Goal: Book appointment/travel/reservation

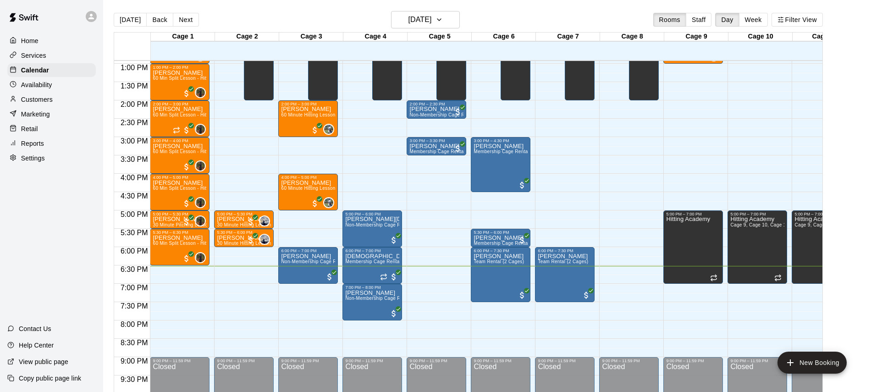
scroll to position [474, 0]
click at [432, 15] on h6 "[DATE]" at bounding box center [419, 19] width 23 height 13
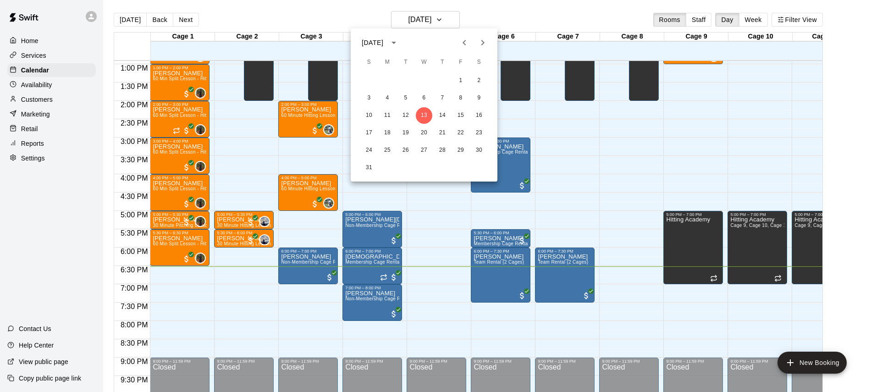
click at [485, 14] on div at bounding box center [435, 196] width 871 height 392
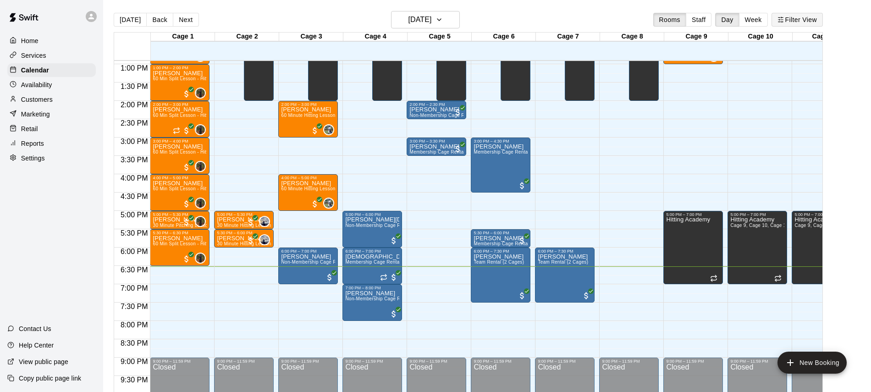
click at [780, 20] on icon "button" at bounding box center [781, 20] width 6 height 6
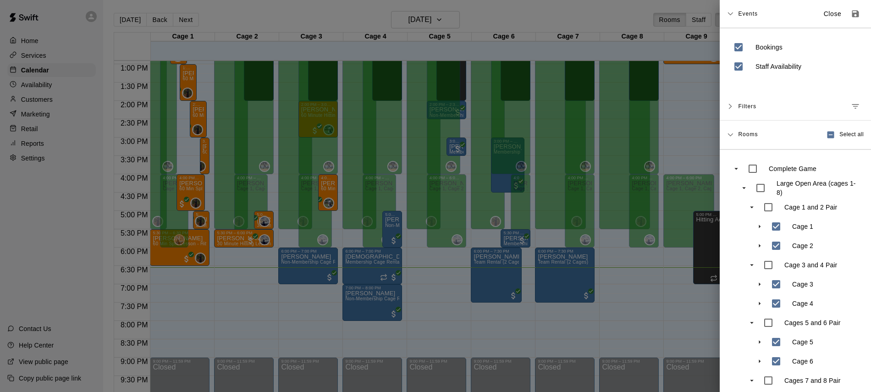
click at [534, 25] on div at bounding box center [435, 196] width 871 height 392
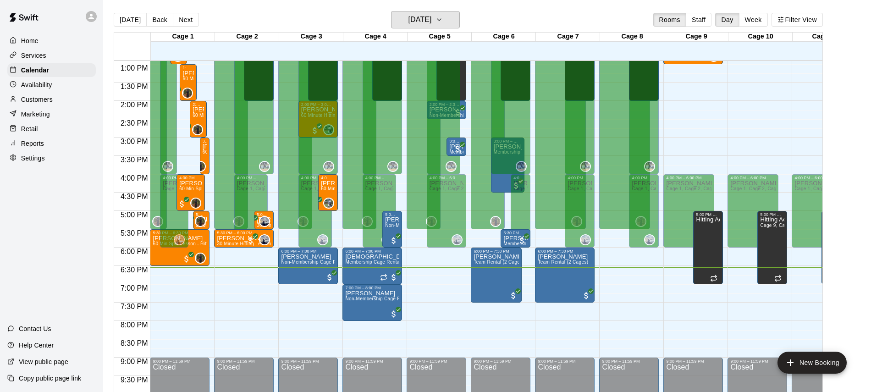
click at [443, 25] on icon "button" at bounding box center [439, 19] width 7 height 11
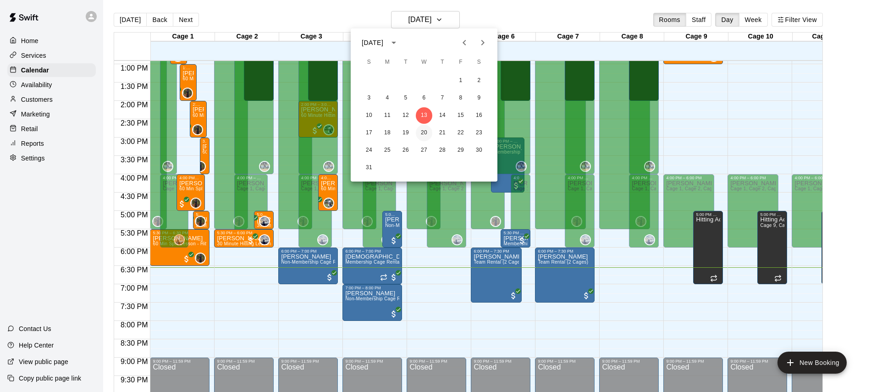
click at [422, 131] on button "20" at bounding box center [424, 133] width 17 height 17
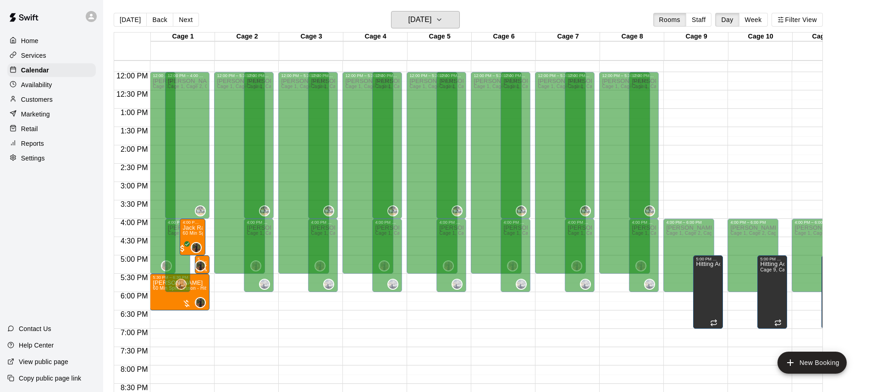
scroll to position [421, 0]
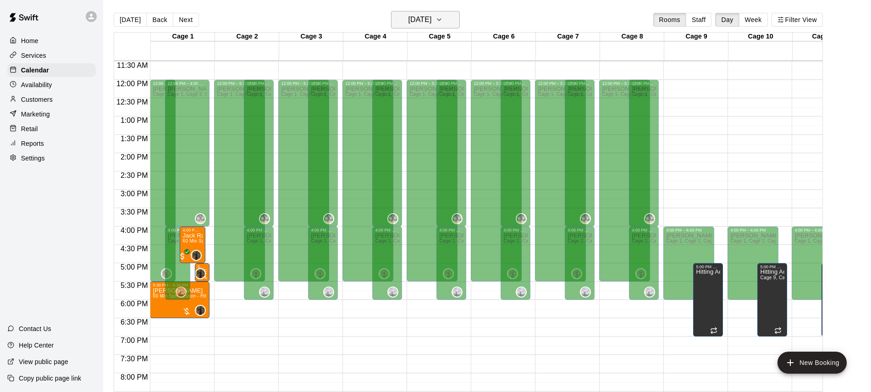
click at [432, 18] on h6 "[DATE]" at bounding box center [419, 19] width 23 height 13
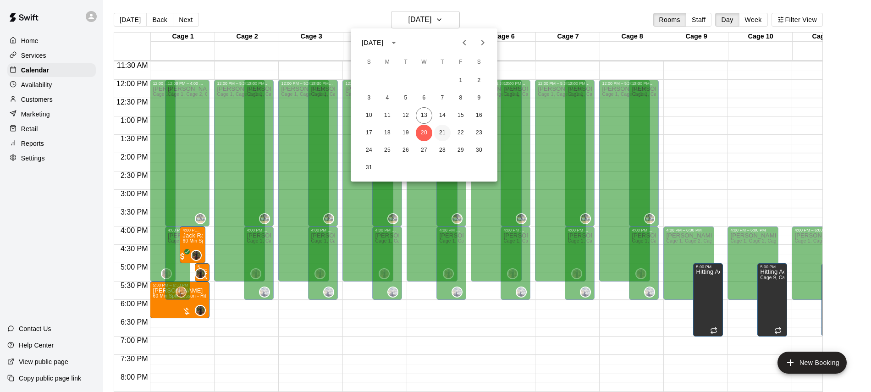
click at [439, 137] on button "21" at bounding box center [442, 133] width 17 height 17
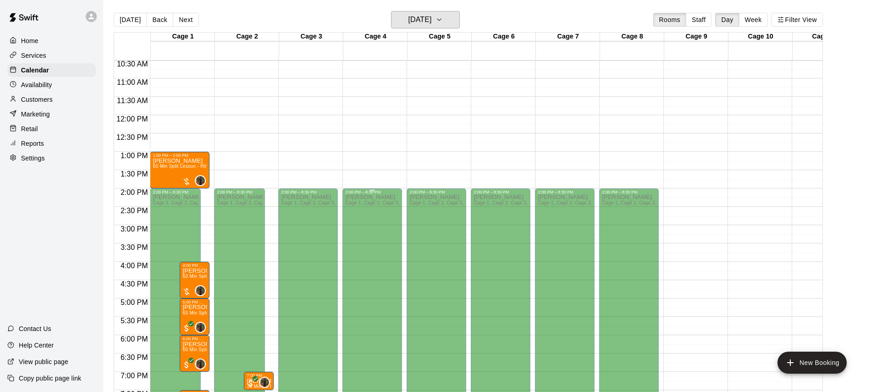
scroll to position [388, 0]
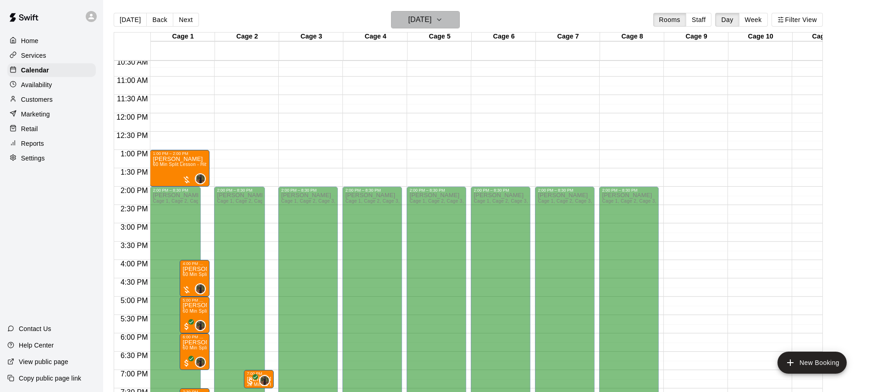
click at [432, 18] on h6 "[DATE]" at bounding box center [419, 19] width 23 height 13
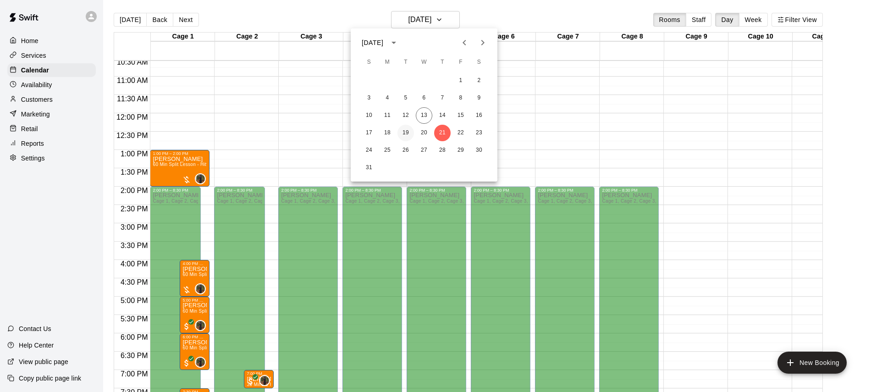
click at [409, 135] on button "19" at bounding box center [406, 133] width 17 height 17
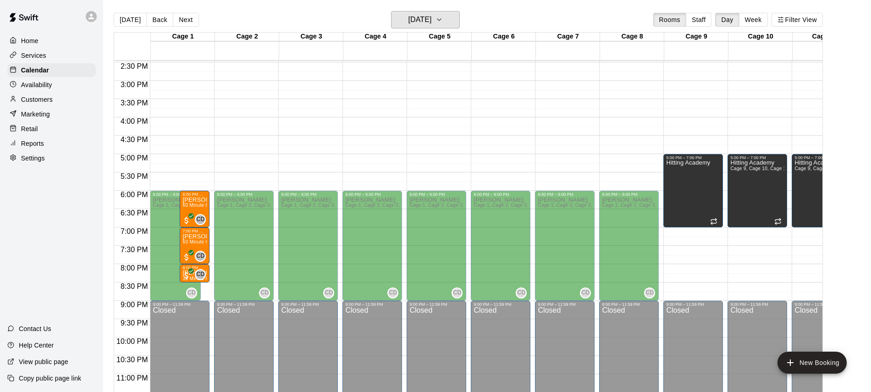
scroll to position [533, 0]
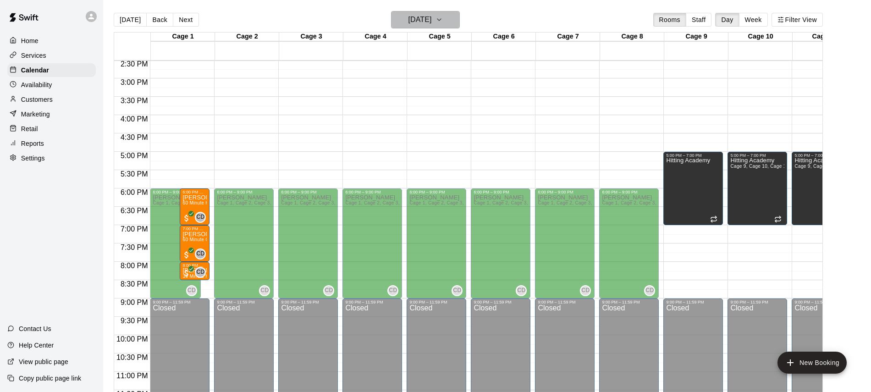
click at [443, 23] on icon "button" at bounding box center [439, 19] width 7 height 11
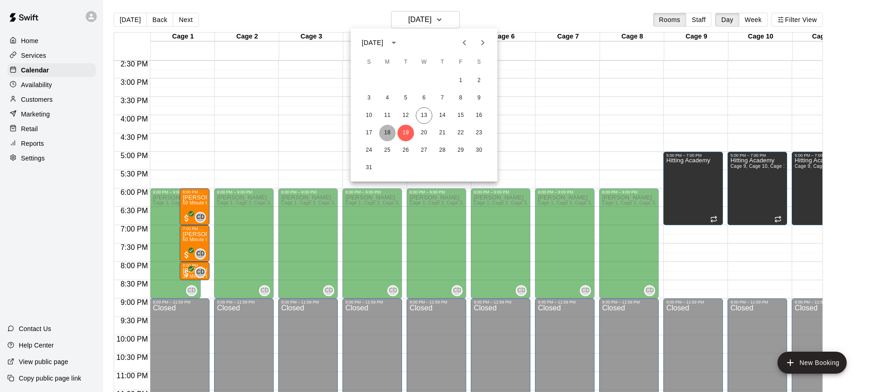
click at [384, 128] on button "18" at bounding box center [387, 133] width 17 height 17
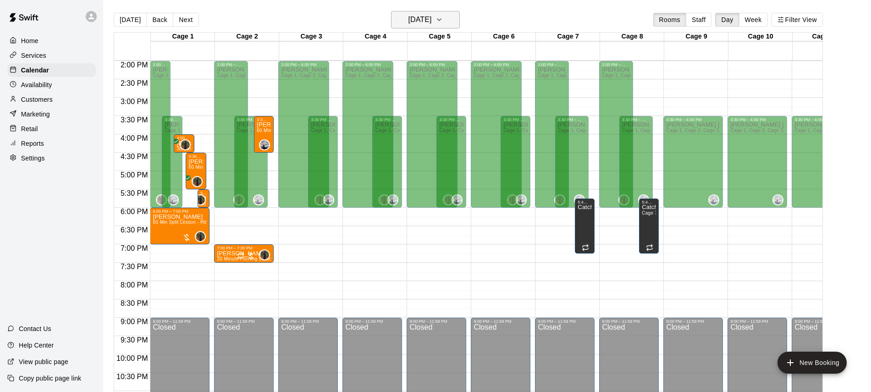
scroll to position [515, 0]
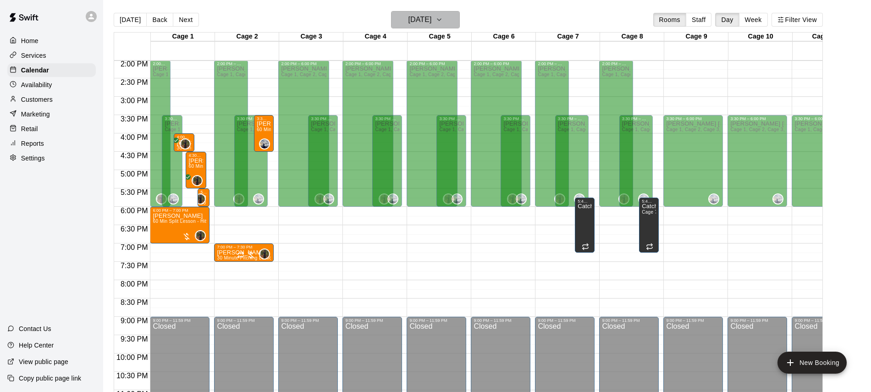
click at [430, 24] on h6 "[DATE]" at bounding box center [419, 19] width 23 height 13
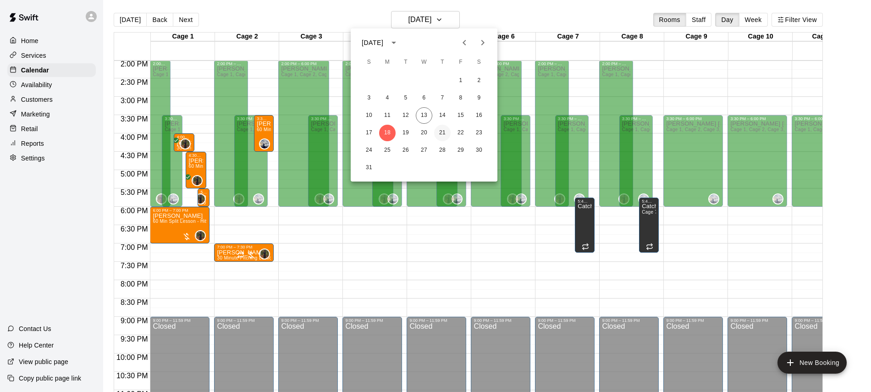
click at [447, 138] on button "21" at bounding box center [442, 133] width 17 height 17
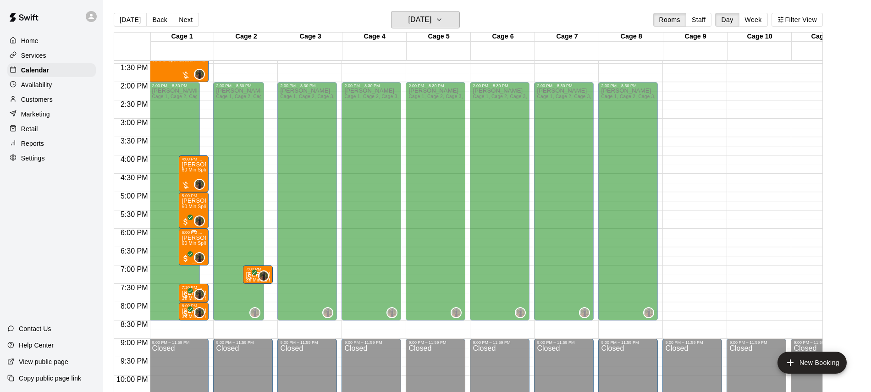
scroll to position [494, 1]
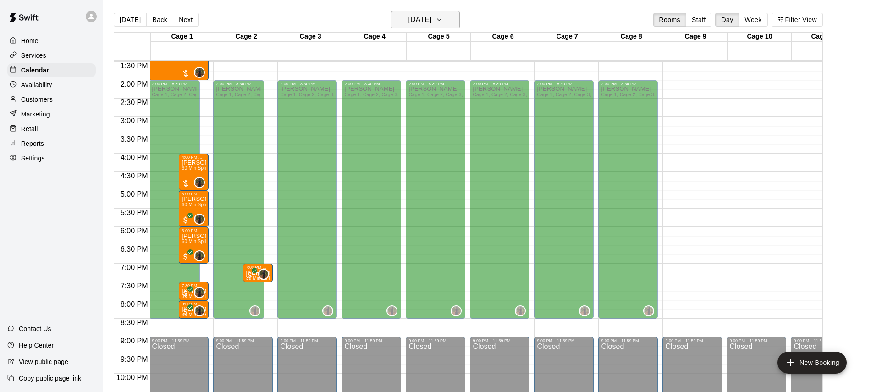
click at [432, 18] on h6 "[DATE]" at bounding box center [419, 19] width 23 height 13
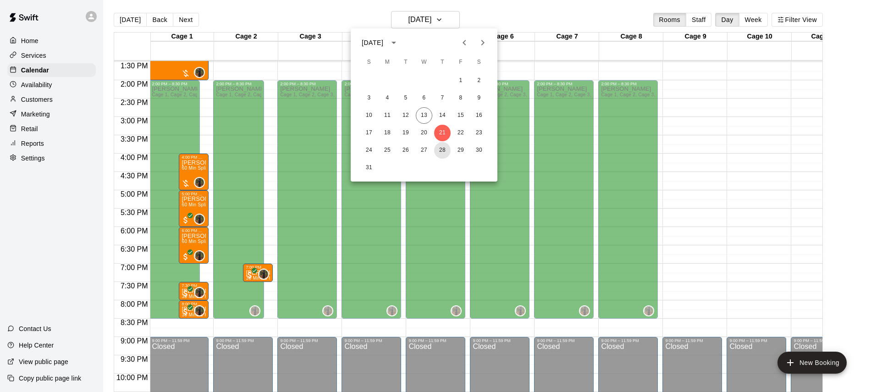
drag, startPoint x: 446, startPoint y: 152, endPoint x: 432, endPoint y: 175, distance: 27.2
click at [446, 152] on button "28" at bounding box center [442, 150] width 17 height 17
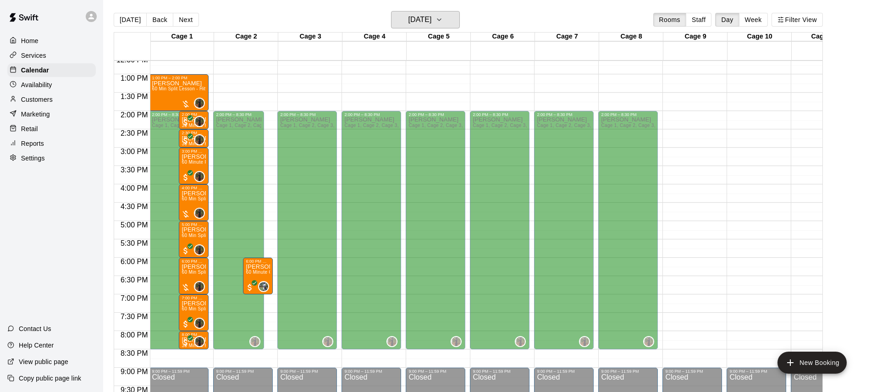
scroll to position [444, 1]
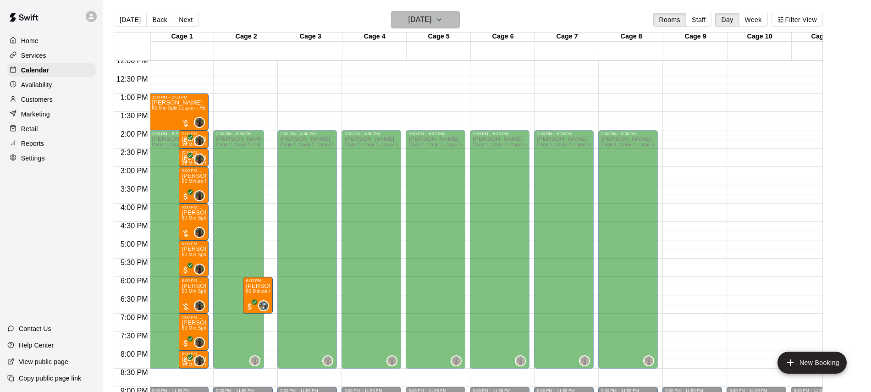
click at [432, 25] on h6 "[DATE]" at bounding box center [419, 19] width 23 height 13
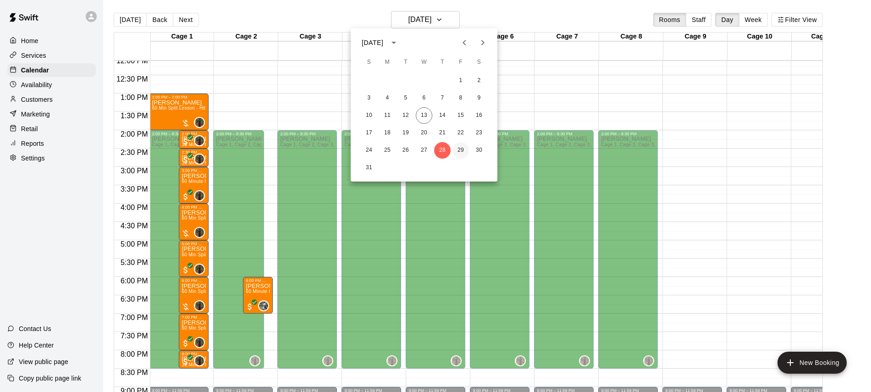
click at [465, 147] on button "29" at bounding box center [461, 150] width 17 height 17
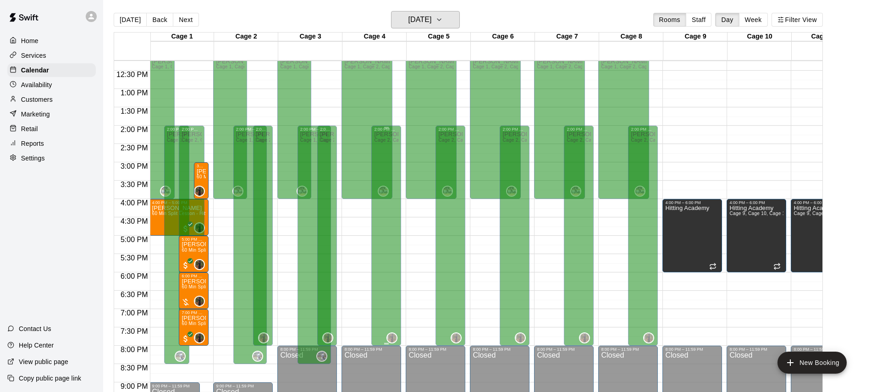
scroll to position [445, 1]
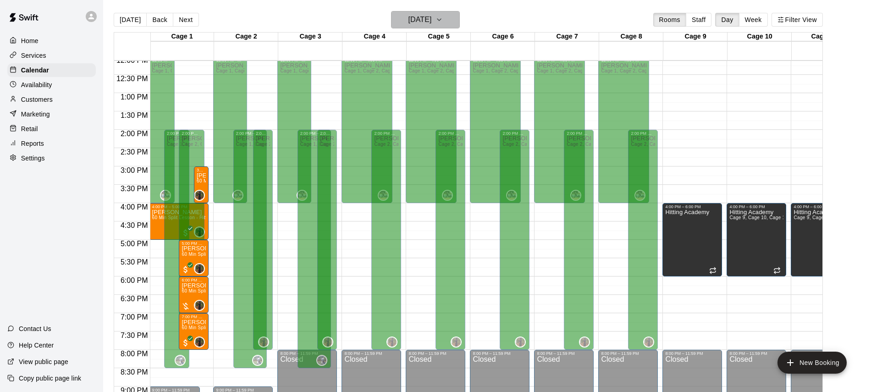
click at [432, 21] on h6 "[DATE]" at bounding box center [419, 19] width 23 height 13
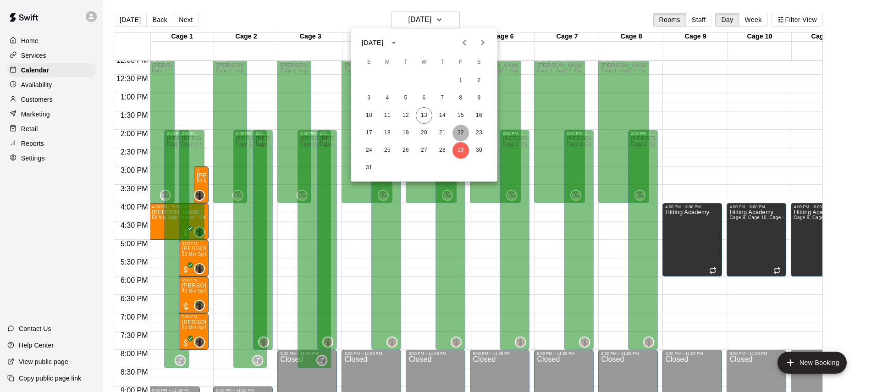
click at [463, 135] on button "22" at bounding box center [461, 133] width 17 height 17
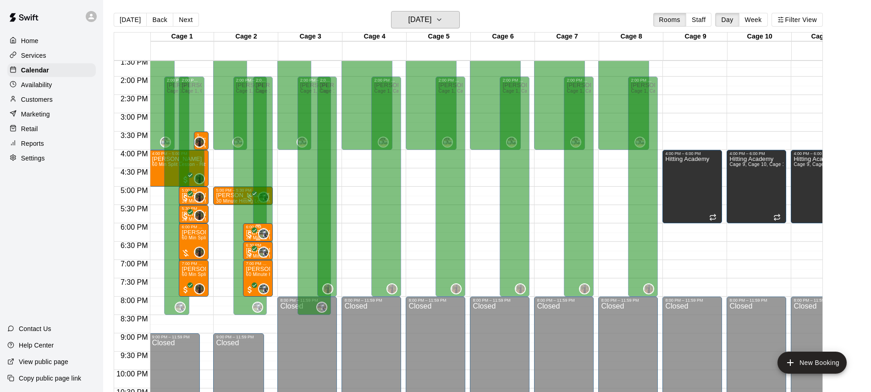
scroll to position [499, 1]
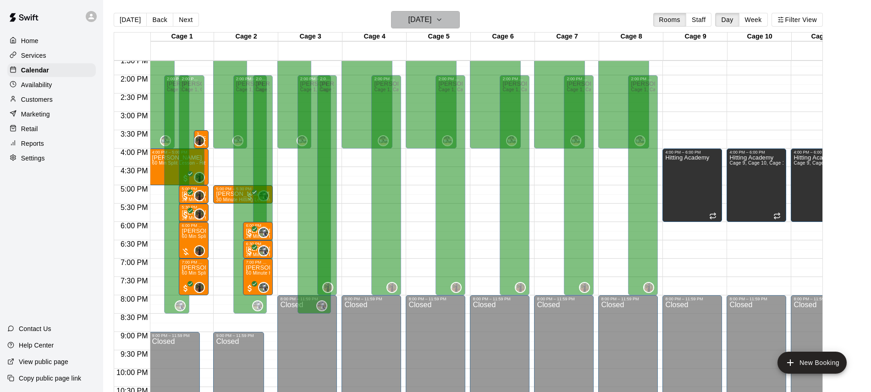
click at [432, 23] on h6 "[DATE]" at bounding box center [419, 19] width 23 height 13
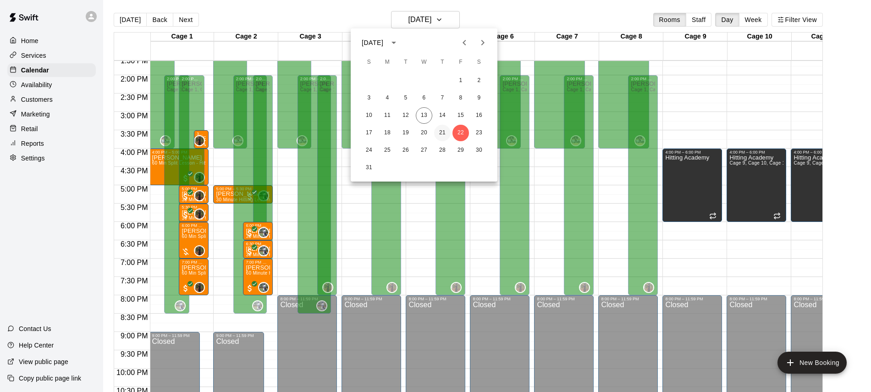
click at [445, 137] on button "21" at bounding box center [442, 133] width 17 height 17
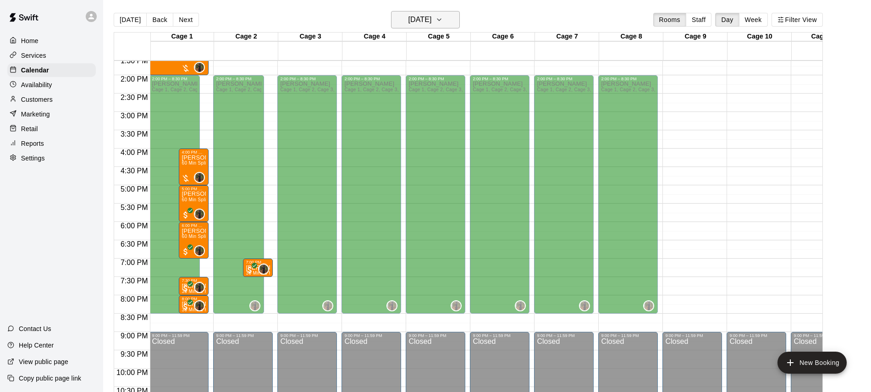
click at [429, 19] on h6 "[DATE]" at bounding box center [419, 19] width 23 height 13
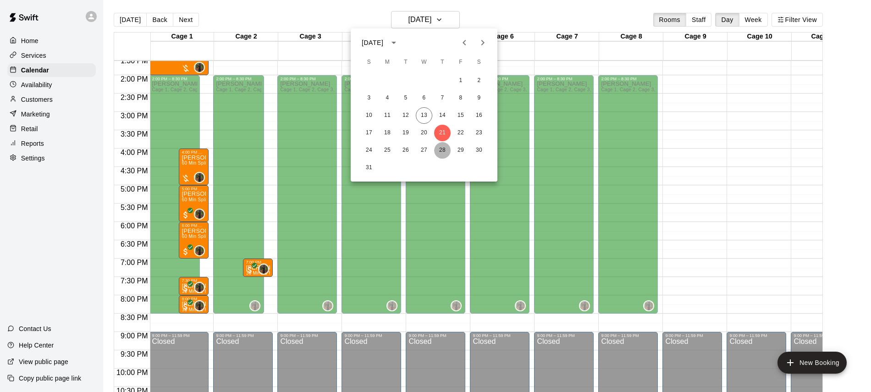
click at [443, 153] on button "28" at bounding box center [442, 150] width 17 height 17
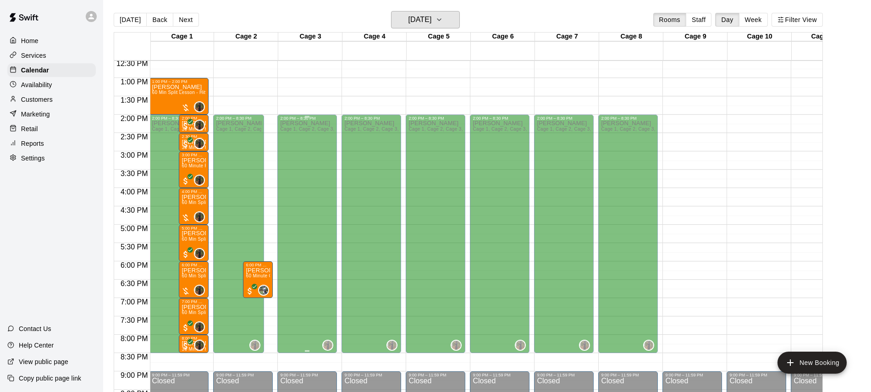
scroll to position [454, 1]
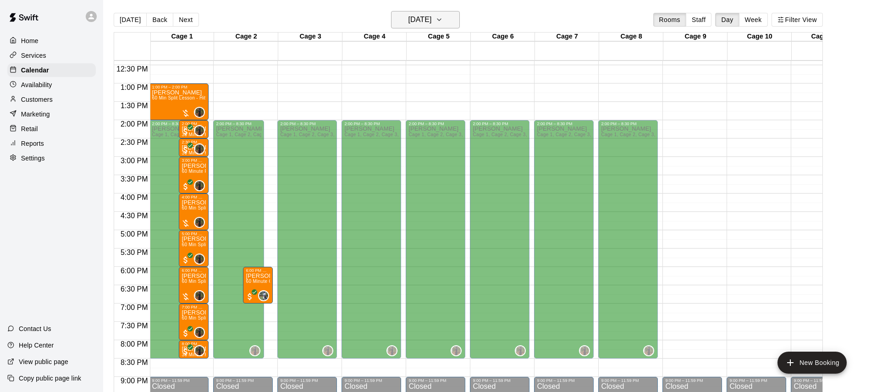
click at [432, 13] on h6 "[DATE]" at bounding box center [419, 19] width 23 height 13
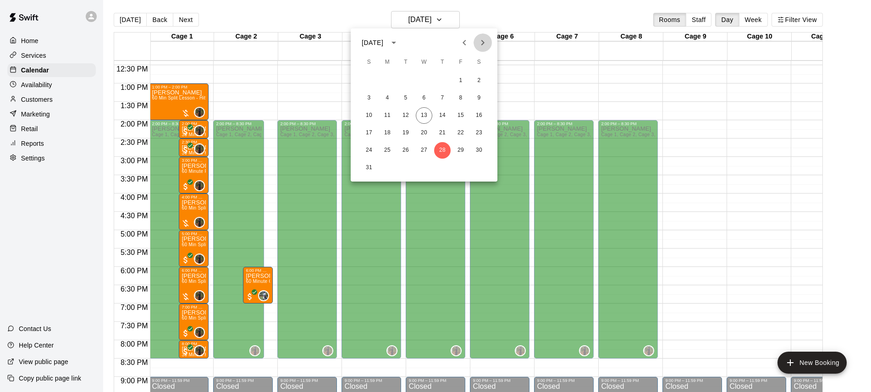
click at [487, 45] on icon "Next month" at bounding box center [482, 42] width 11 height 11
click at [443, 78] on button "4" at bounding box center [442, 80] width 17 height 17
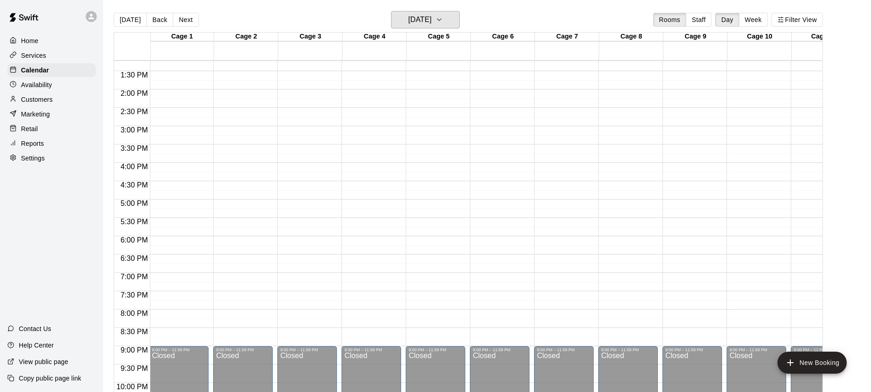
scroll to position [483, 1]
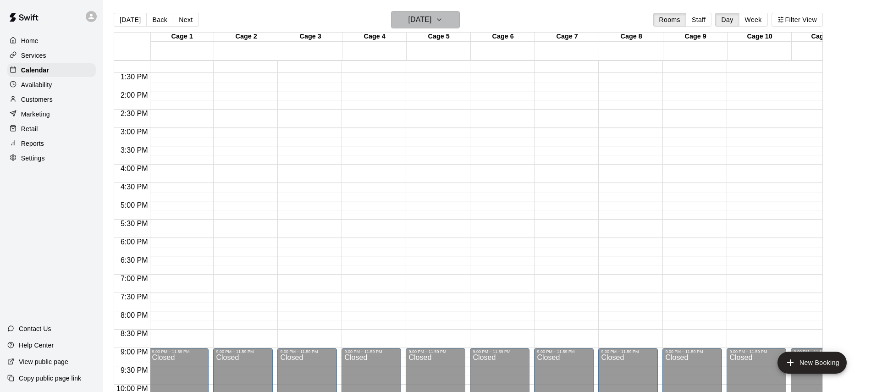
click at [443, 17] on icon "button" at bounding box center [439, 19] width 7 height 11
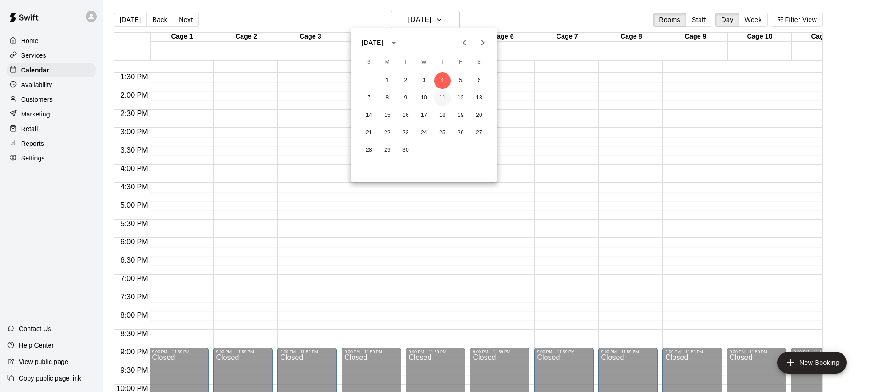
click at [445, 100] on button "11" at bounding box center [442, 98] width 17 height 17
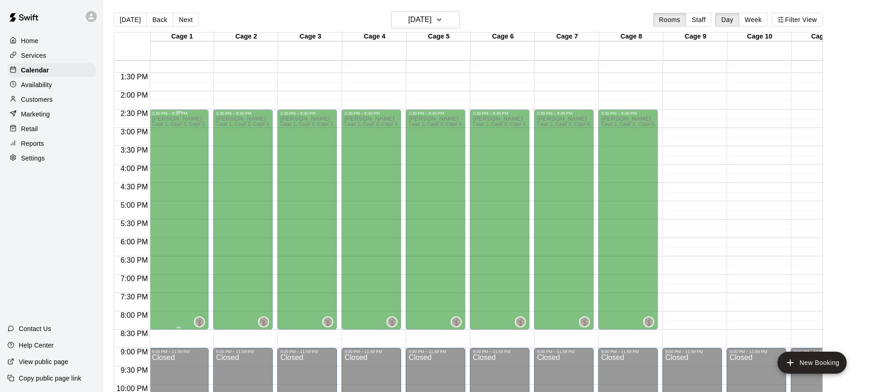
click at [188, 221] on div "[PERSON_NAME] 1, Cage 2, Cage 3, Cage 4, Cage 5, Cage 6, Cage 7, Cage 8" at bounding box center [179, 312] width 54 height 392
click at [179, 221] on div "[PERSON_NAME] 1, Cage 2, Cage 3, Cage 4, Cage 5, Cage 6, Cage 7, Cage 8" at bounding box center [179, 312] width 54 height 392
click at [180, 221] on div "[PERSON_NAME] 1, Cage 2, Cage 3, Cage 4, Cage 5, Cage 6, Cage 7, Cage 8" at bounding box center [179, 312] width 54 height 392
click at [819, 365] on button "New Booking" at bounding box center [812, 363] width 69 height 22
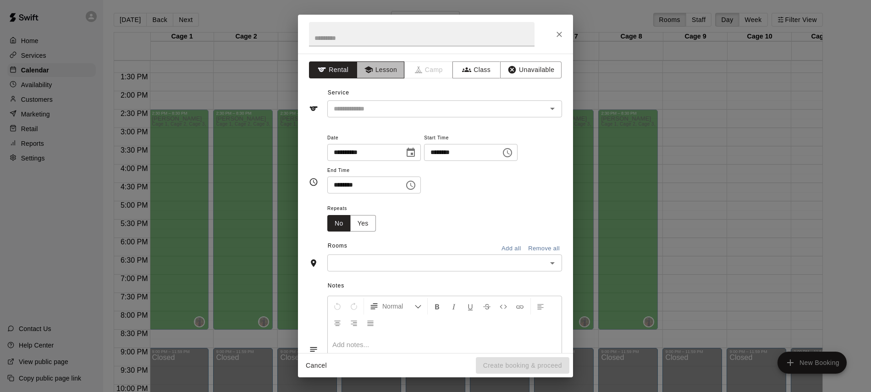
click at [378, 68] on button "Lesson" at bounding box center [381, 69] width 48 height 17
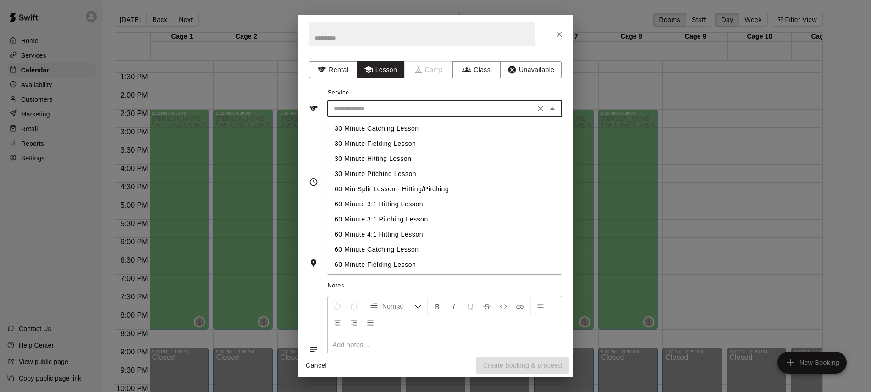
click at [388, 105] on input "text" at bounding box center [431, 108] width 202 height 11
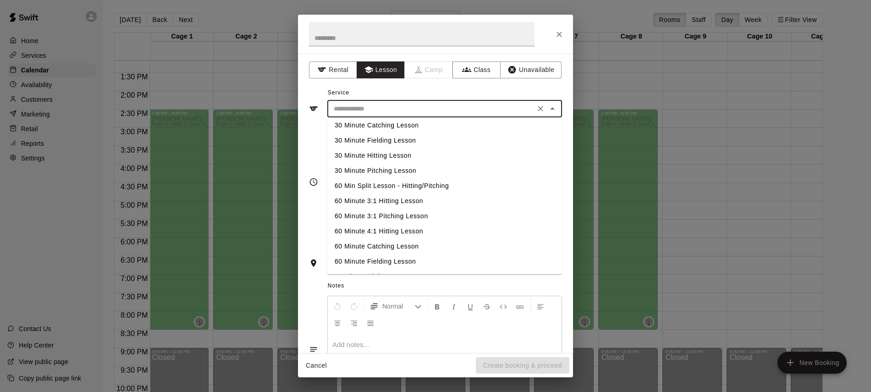
click at [410, 189] on li "60 Min Split Lesson - Hitting/Pitching" at bounding box center [444, 185] width 235 height 15
type input "**********"
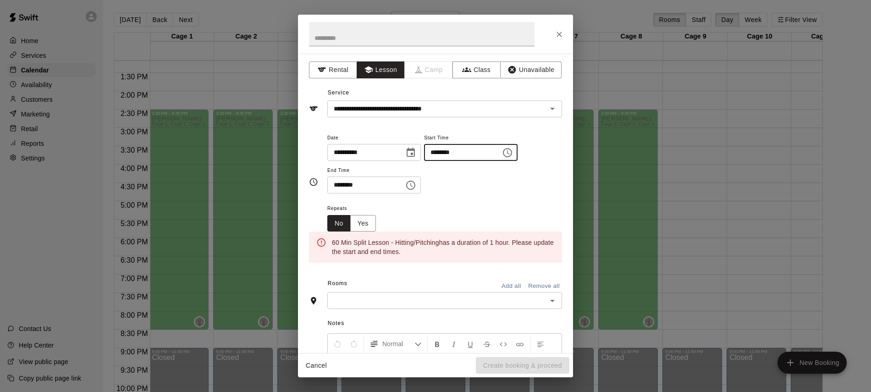
click at [436, 151] on input "********" at bounding box center [459, 152] width 71 height 17
type input "********"
click at [338, 188] on input "********" at bounding box center [362, 185] width 71 height 17
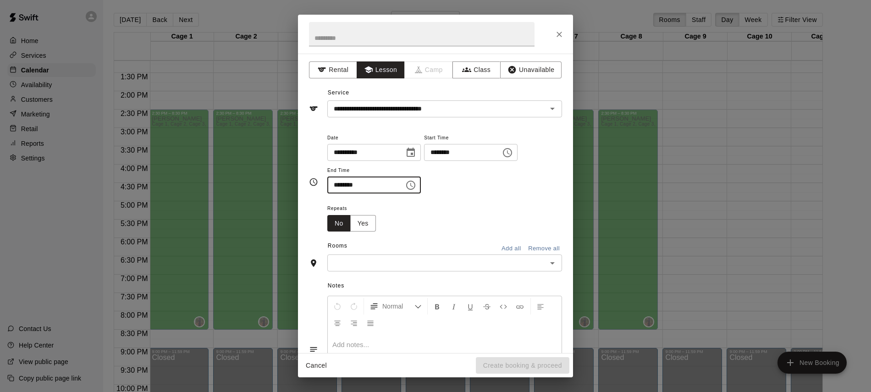
type input "********"
click at [432, 231] on div "Repeats No Yes" at bounding box center [444, 217] width 235 height 29
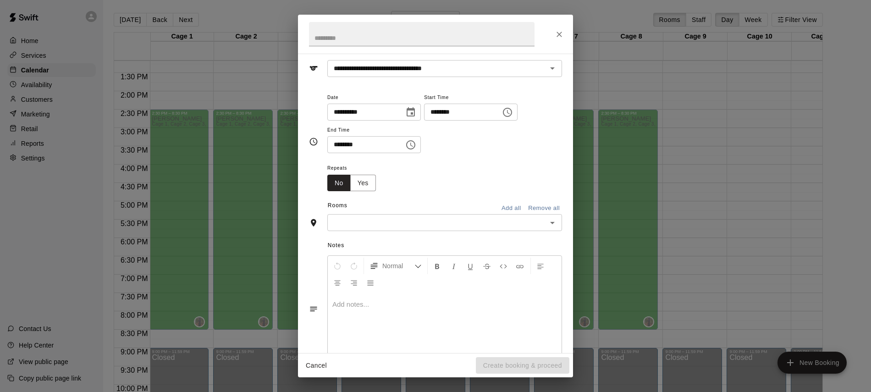
scroll to position [42, 0]
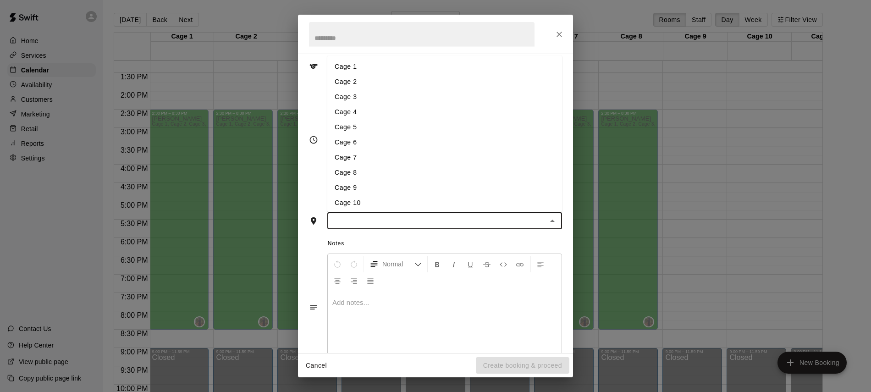
click at [422, 225] on input "text" at bounding box center [437, 220] width 214 height 11
type input "******"
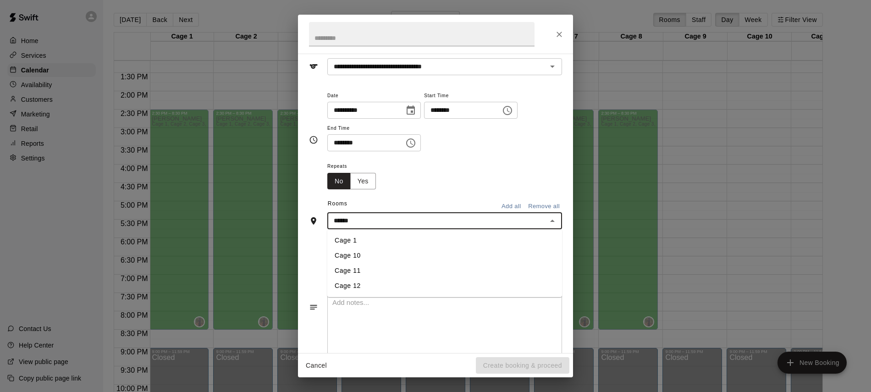
click at [364, 243] on li "Cage 1" at bounding box center [444, 240] width 235 height 15
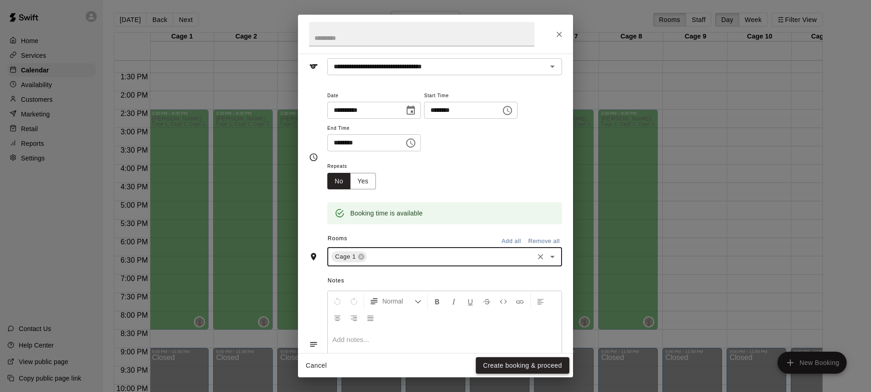
click at [509, 361] on button "Create booking & proceed" at bounding box center [523, 365] width 94 height 17
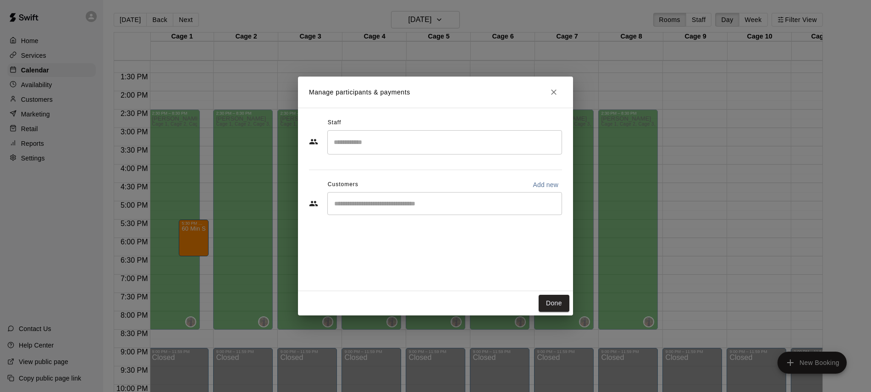
click at [404, 206] on input "Start typing to search customers..." at bounding box center [445, 203] width 227 height 9
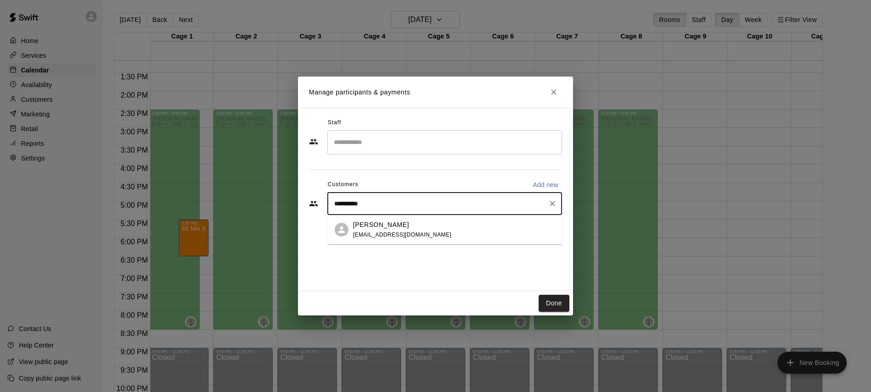
type input "**********"
click at [382, 229] on div "[PERSON_NAME] [EMAIL_ADDRESS][DOMAIN_NAME]" at bounding box center [402, 230] width 99 height 20
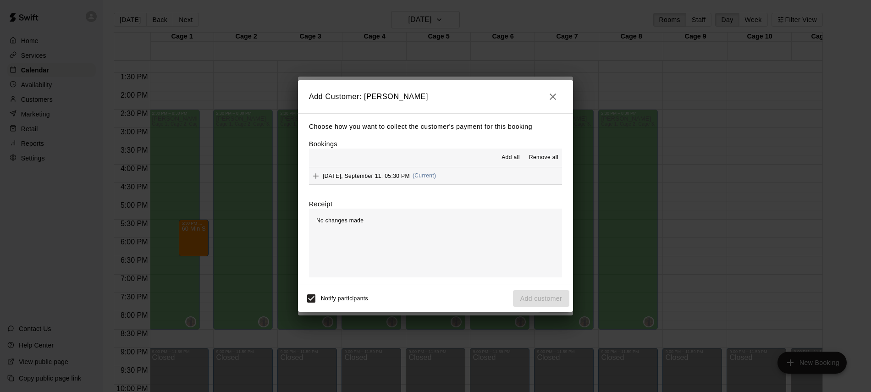
click at [481, 176] on button "[DATE], September 11: 05:30 PM (Current)" at bounding box center [435, 175] width 253 height 17
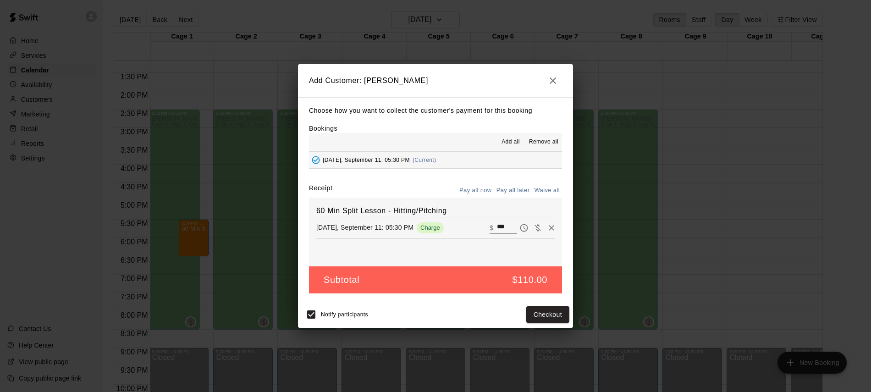
click at [513, 189] on button "Pay all later" at bounding box center [513, 190] width 38 height 14
click at [554, 315] on button "Add customer" at bounding box center [541, 314] width 56 height 17
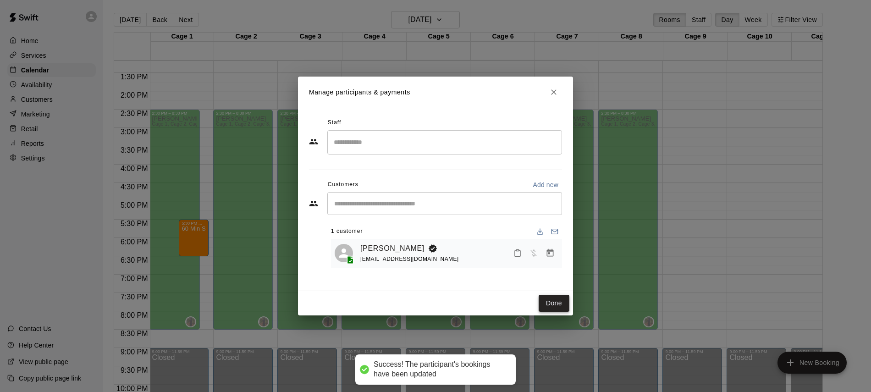
click at [559, 299] on button "Done" at bounding box center [554, 303] width 31 height 17
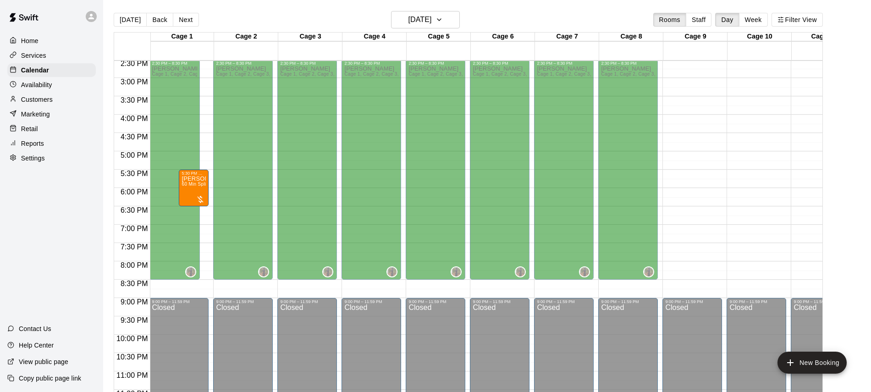
scroll to position [539, 1]
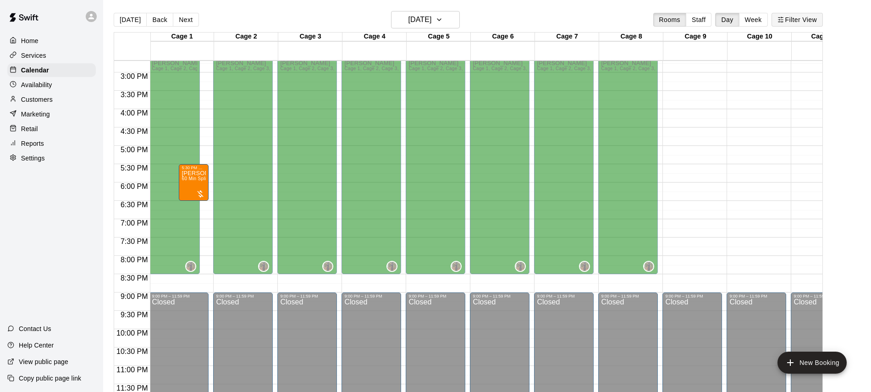
click at [799, 22] on button "Filter View" at bounding box center [797, 20] width 51 height 14
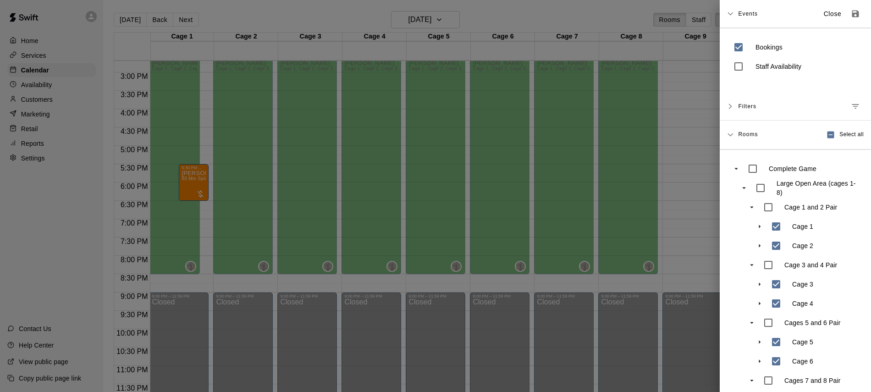
click at [593, 19] on div at bounding box center [435, 196] width 871 height 392
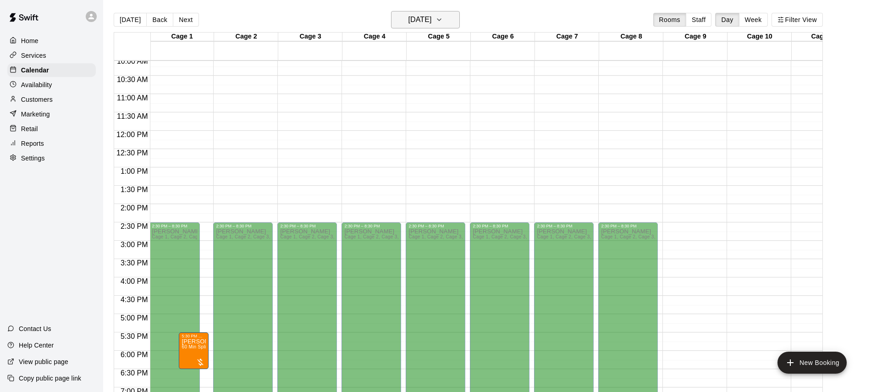
scroll to position [369, 1]
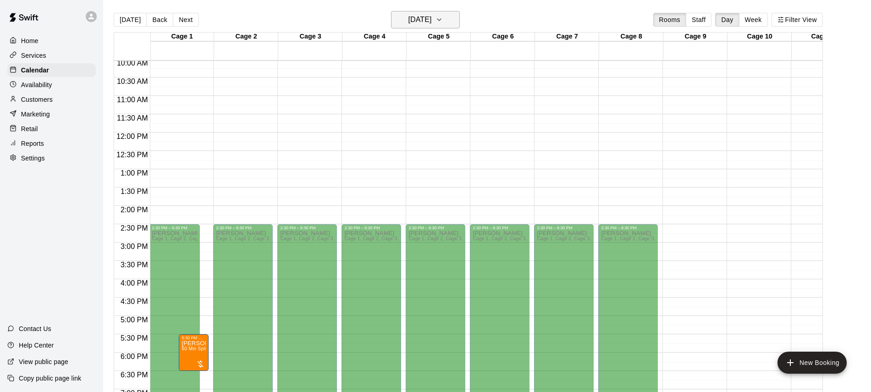
click at [432, 16] on h6 "[DATE]" at bounding box center [419, 19] width 23 height 13
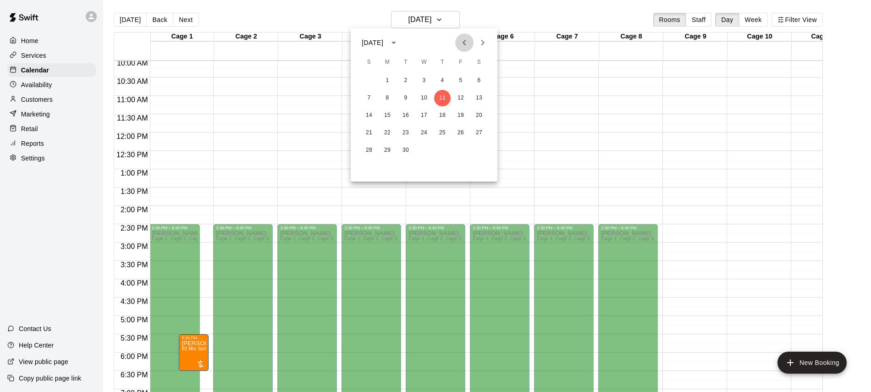
click at [469, 44] on icon "Previous month" at bounding box center [464, 42] width 11 height 11
click at [421, 121] on button "13" at bounding box center [424, 115] width 17 height 17
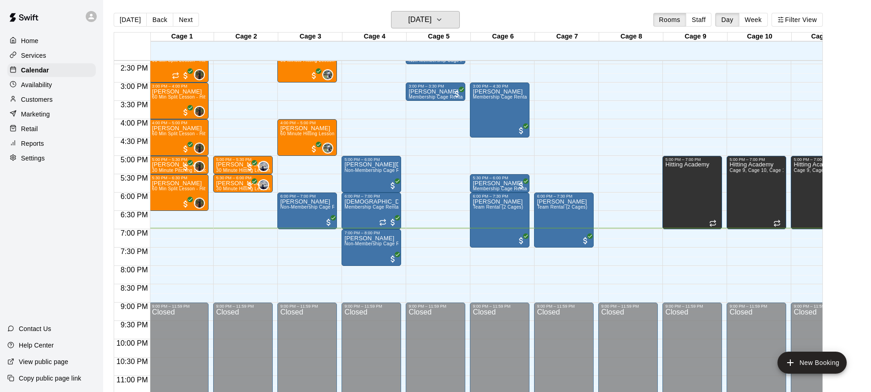
scroll to position [539, 1]
